Goal: Task Accomplishment & Management: Use online tool/utility

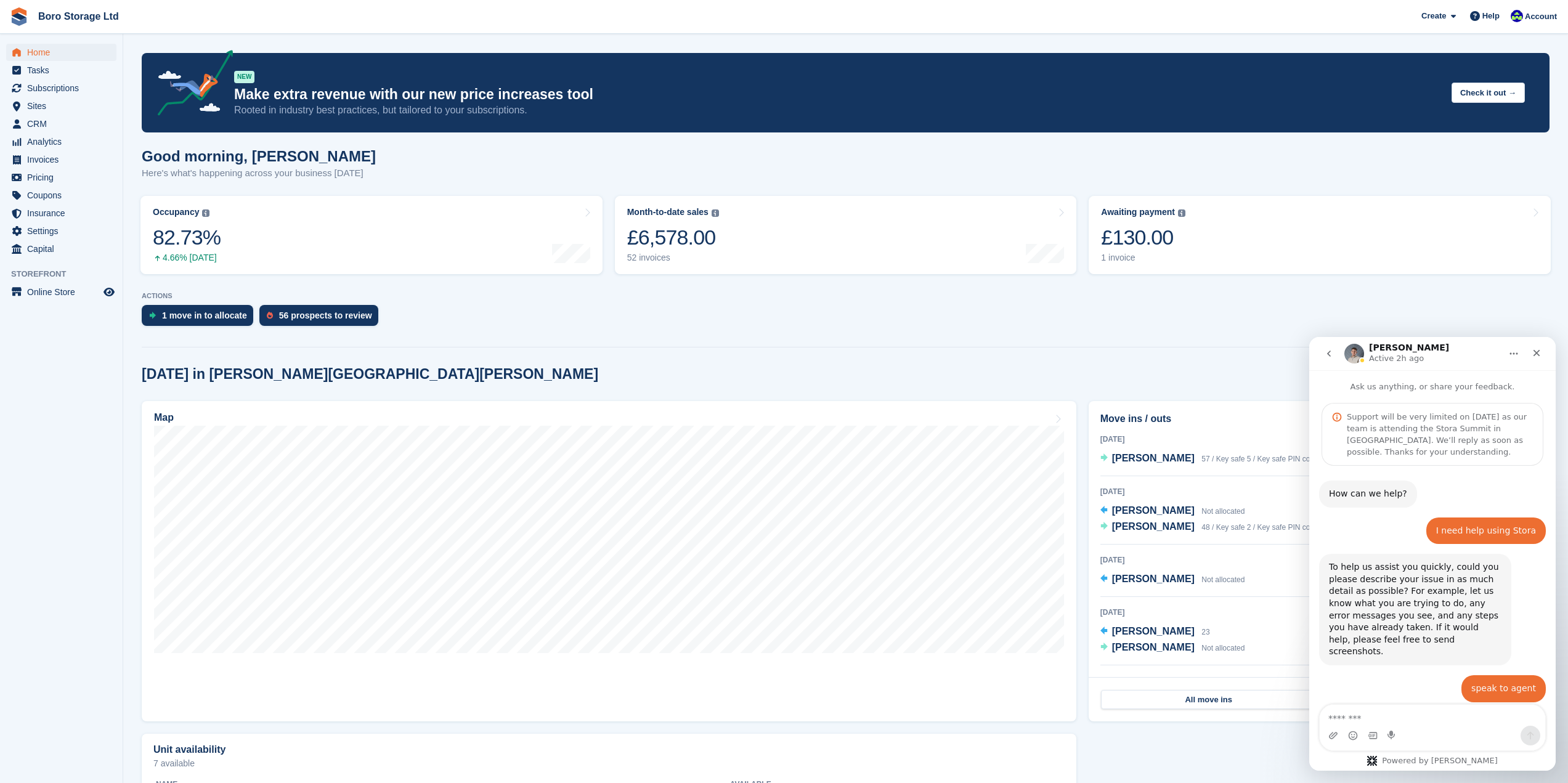
scroll to position [1408, 0]
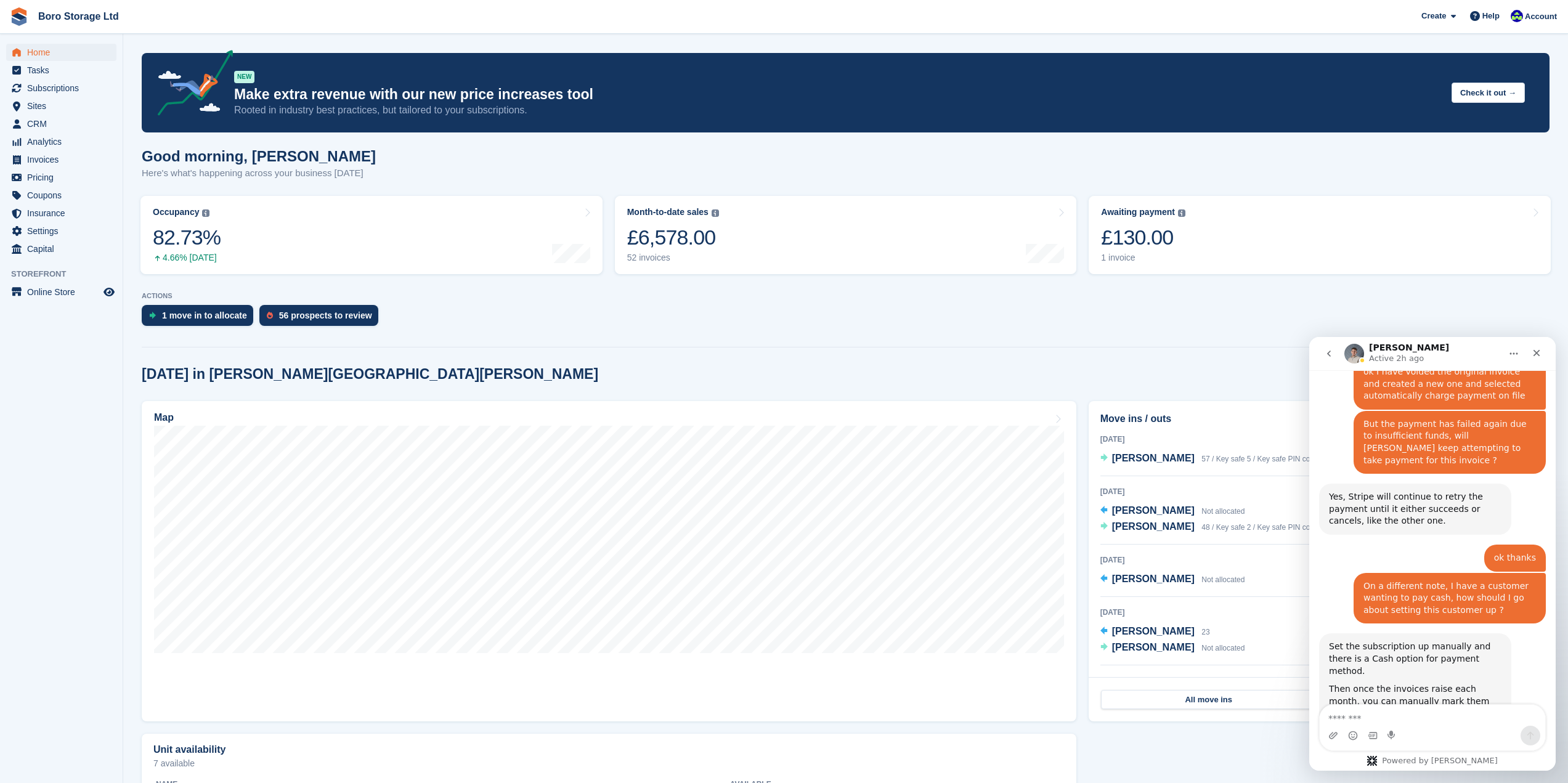
type textarea "*"
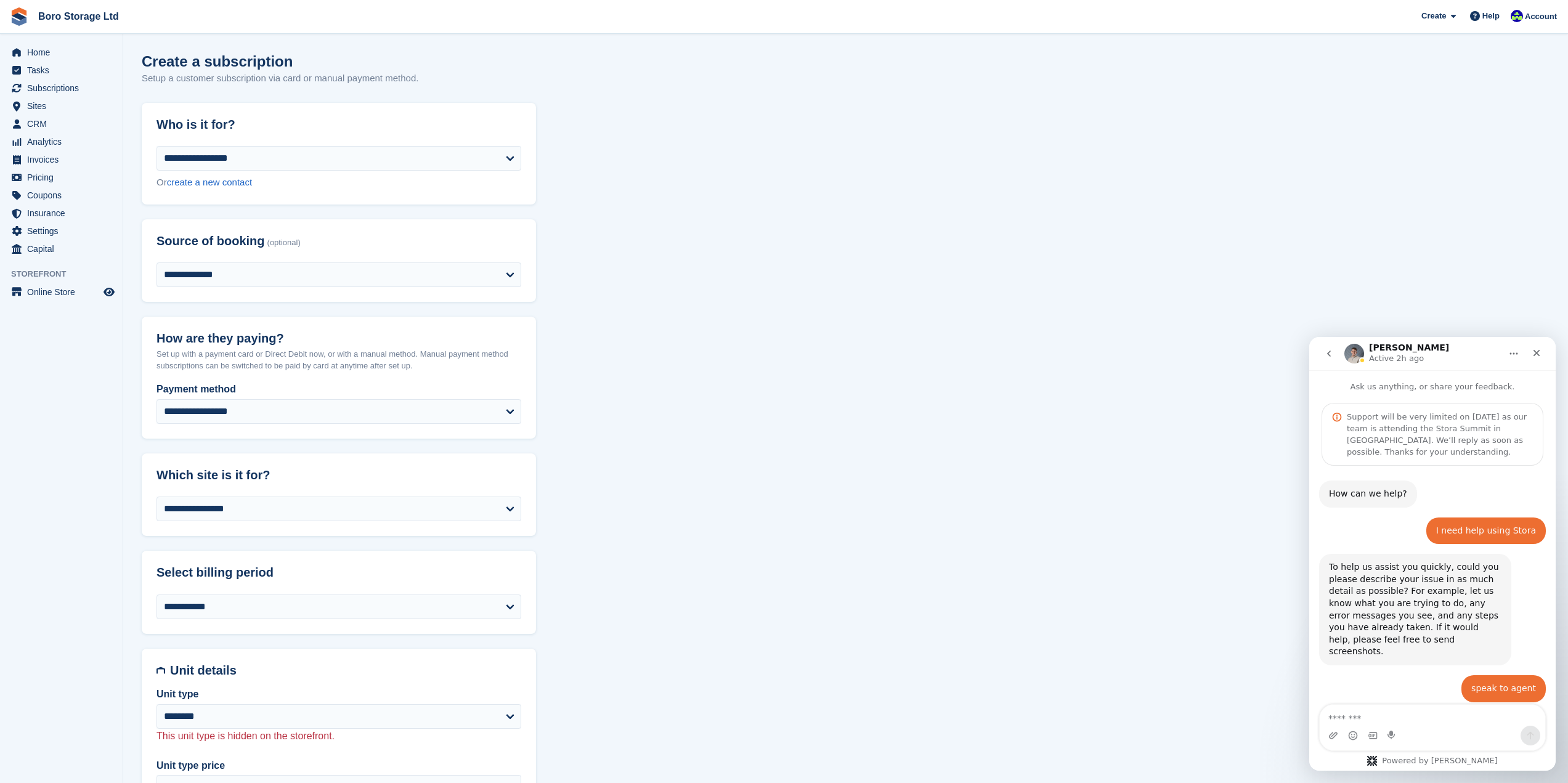
scroll to position [1444, 0]
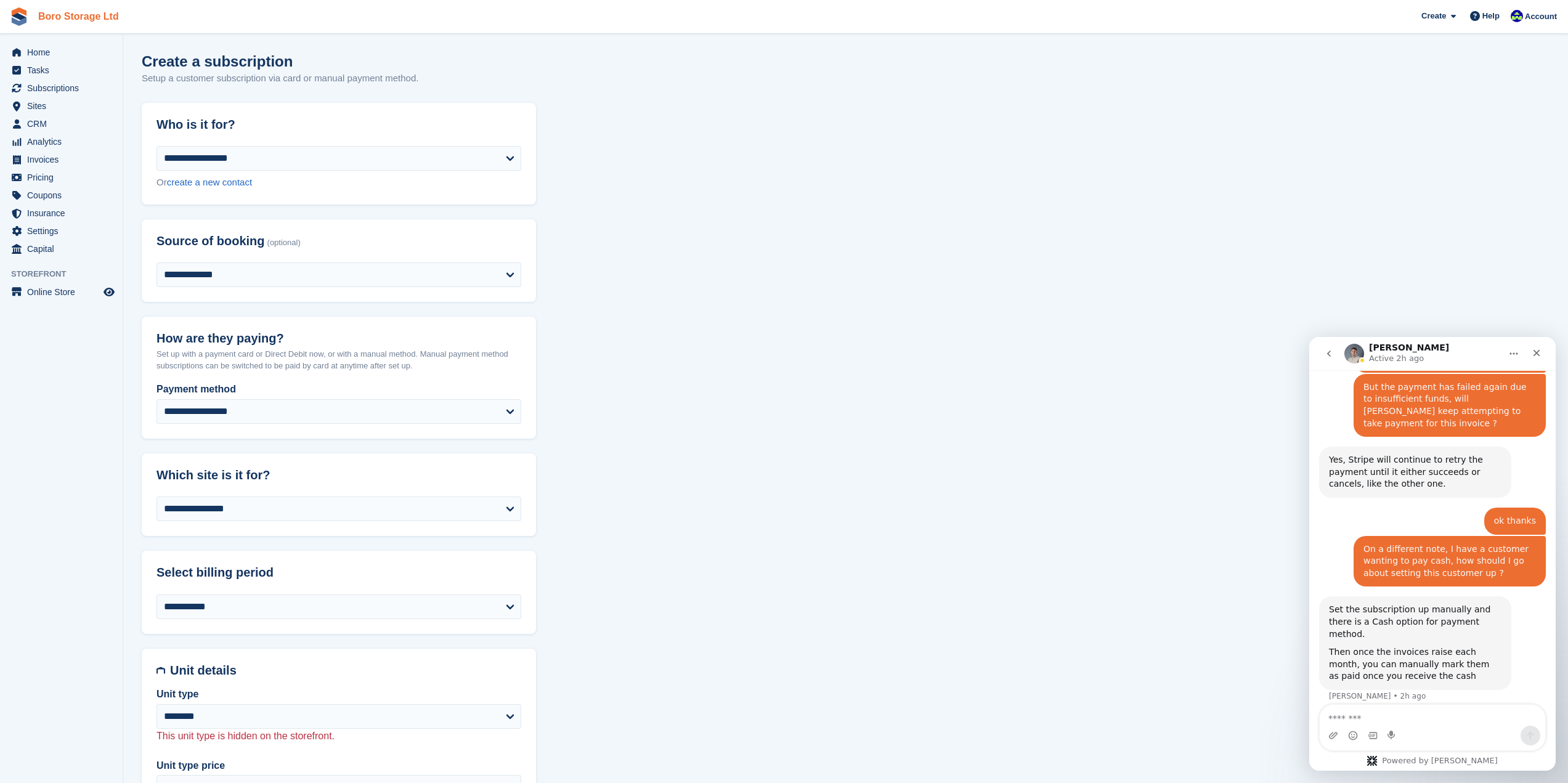
click at [64, 17] on link "Boro Storage Ltd" at bounding box center [78, 16] width 90 height 21
